Goal: Information Seeking & Learning: Learn about a topic

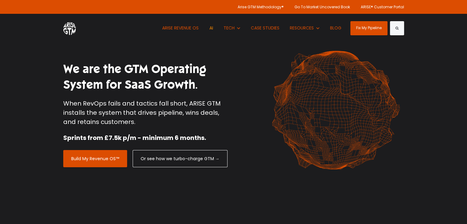
click at [206, 26] on link "AI" at bounding box center [211, 28] width 13 height 29
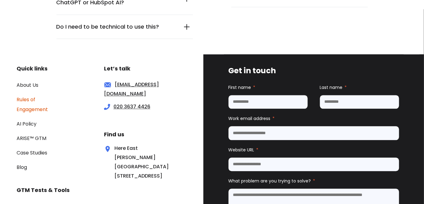
scroll to position [2103, 0]
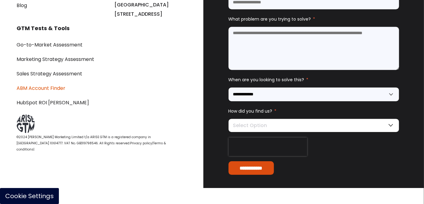
click at [40, 91] on link "ABM Account Finder" at bounding box center [41, 87] width 49 height 7
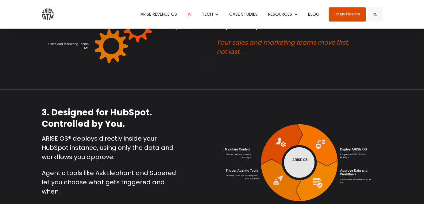
scroll to position [819, 0]
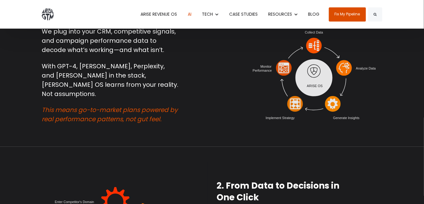
click at [47, 10] on img at bounding box center [48, 14] width 12 height 12
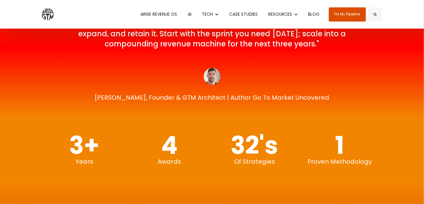
scroll to position [1359, 0]
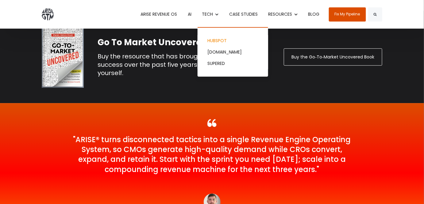
click at [219, 42] on link "HUBSPOT" at bounding box center [233, 40] width 71 height 11
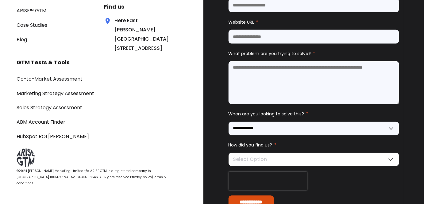
scroll to position [1855, 0]
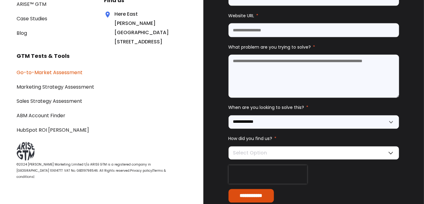
click at [60, 69] on link "Go-to-Market Assessment" at bounding box center [50, 72] width 66 height 7
